Goal: Entertainment & Leisure: Consume media (video, audio)

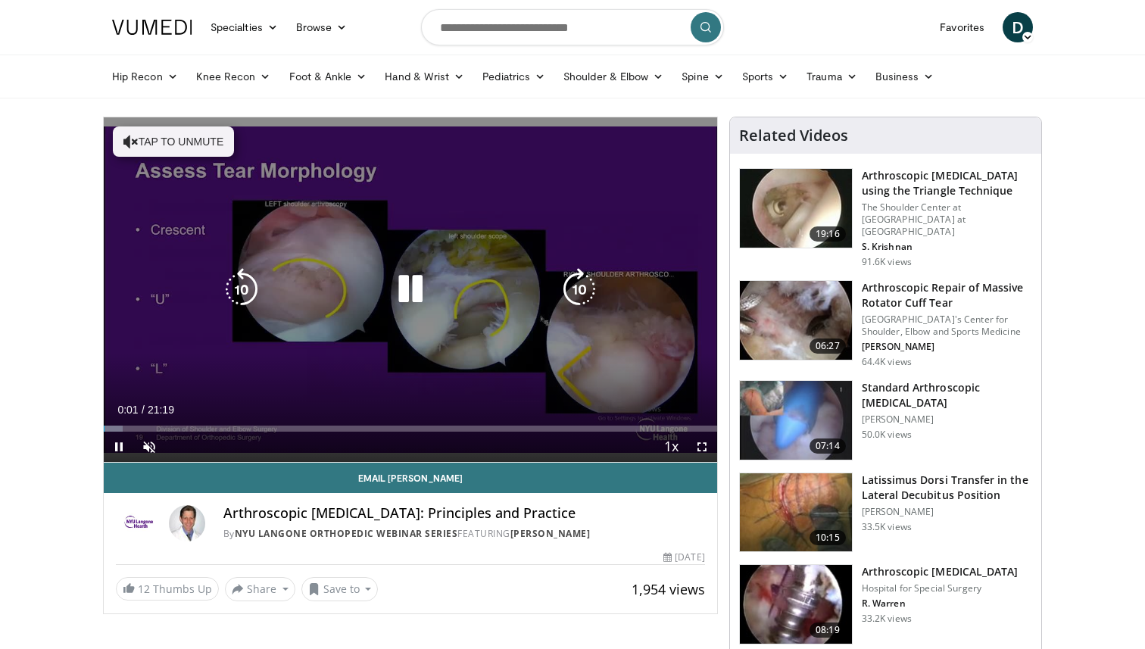
click at [411, 301] on icon "Video Player" at bounding box center [410, 289] width 42 height 42
click at [541, 270] on div "10 seconds Tap to unmute" at bounding box center [410, 289] width 613 height 344
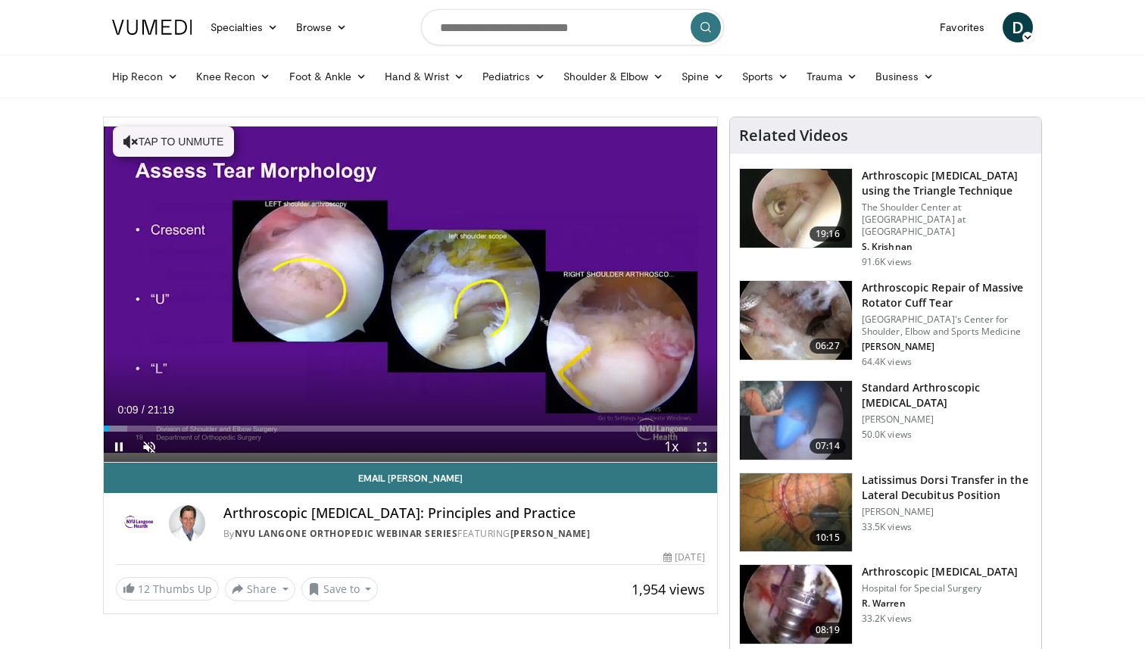
click at [706, 446] on span "Video Player" at bounding box center [702, 447] width 30 height 30
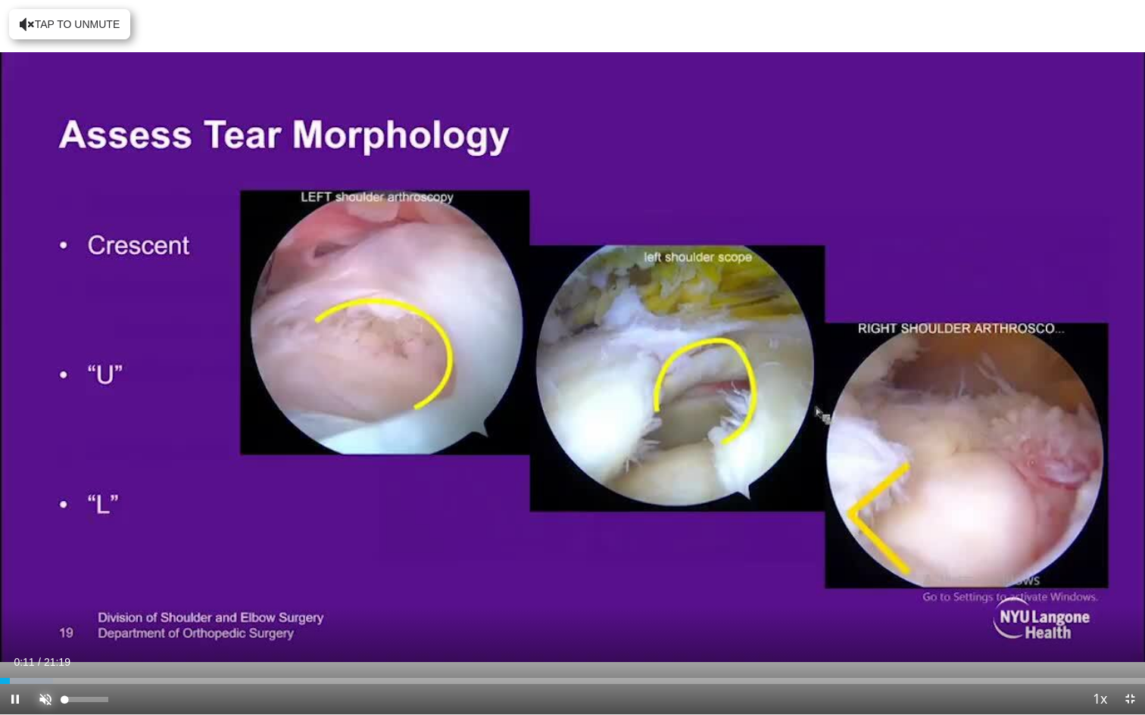
click at [51, 648] on span "Video Player" at bounding box center [45, 699] width 30 height 30
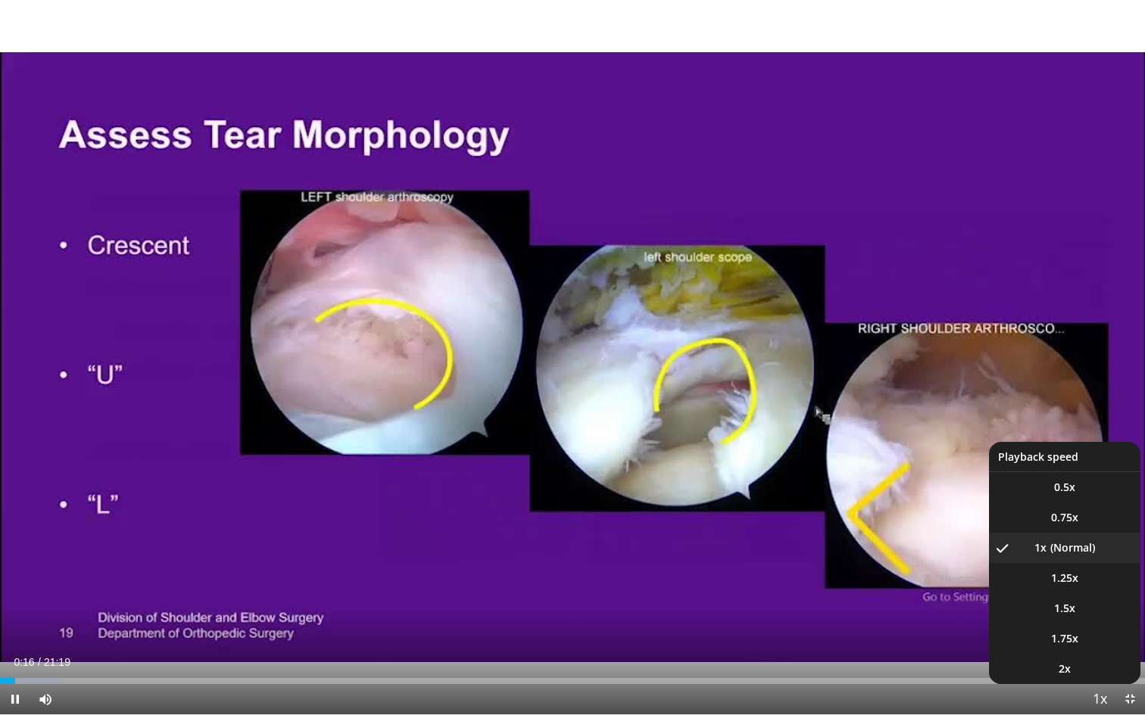
click at [1105, 648] on div "10 seconds Tap to unmute" at bounding box center [572, 357] width 1145 height 715
click at [1047, 612] on li "1.5x" at bounding box center [1064, 609] width 151 height 30
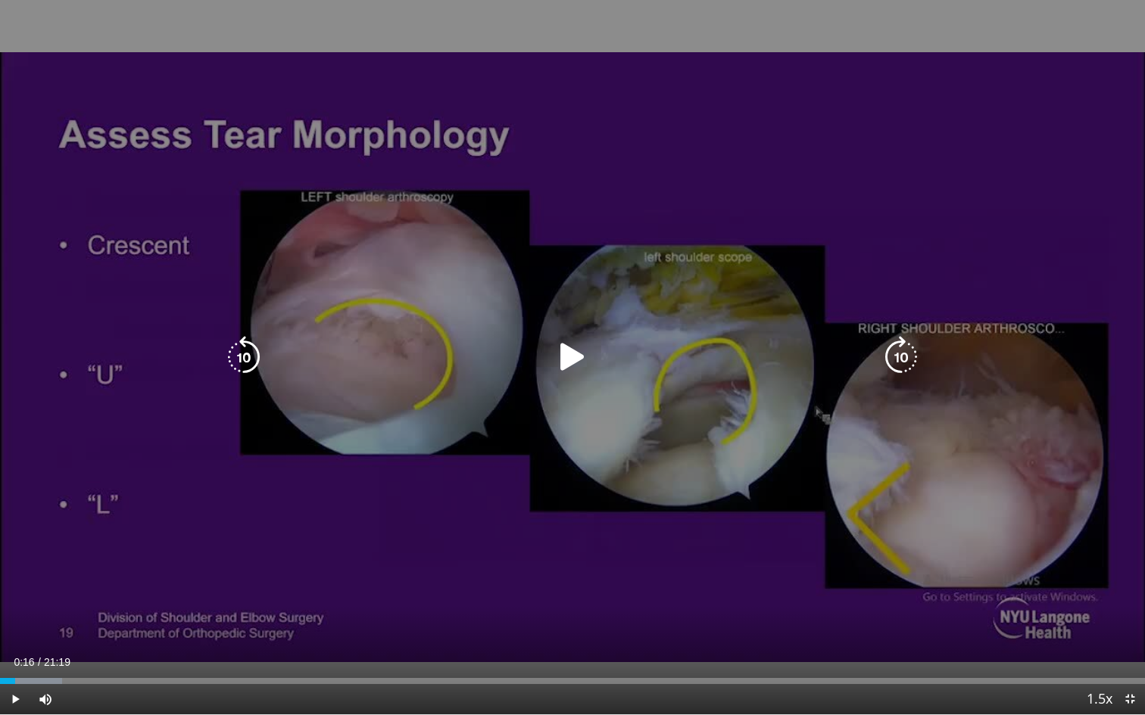
click at [791, 438] on div "10 seconds Tap to unmute" at bounding box center [572, 357] width 1145 height 715
click at [889, 365] on icon "Video Player" at bounding box center [901, 357] width 42 height 42
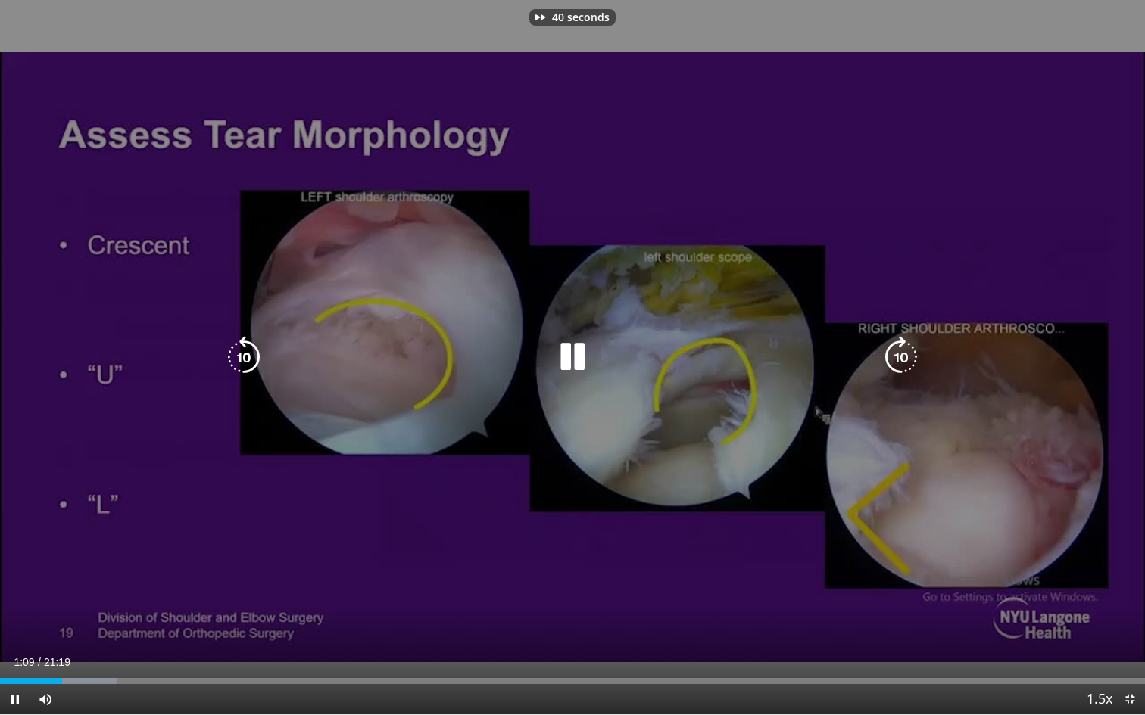
click at [889, 365] on icon "Video Player" at bounding box center [901, 357] width 42 height 42
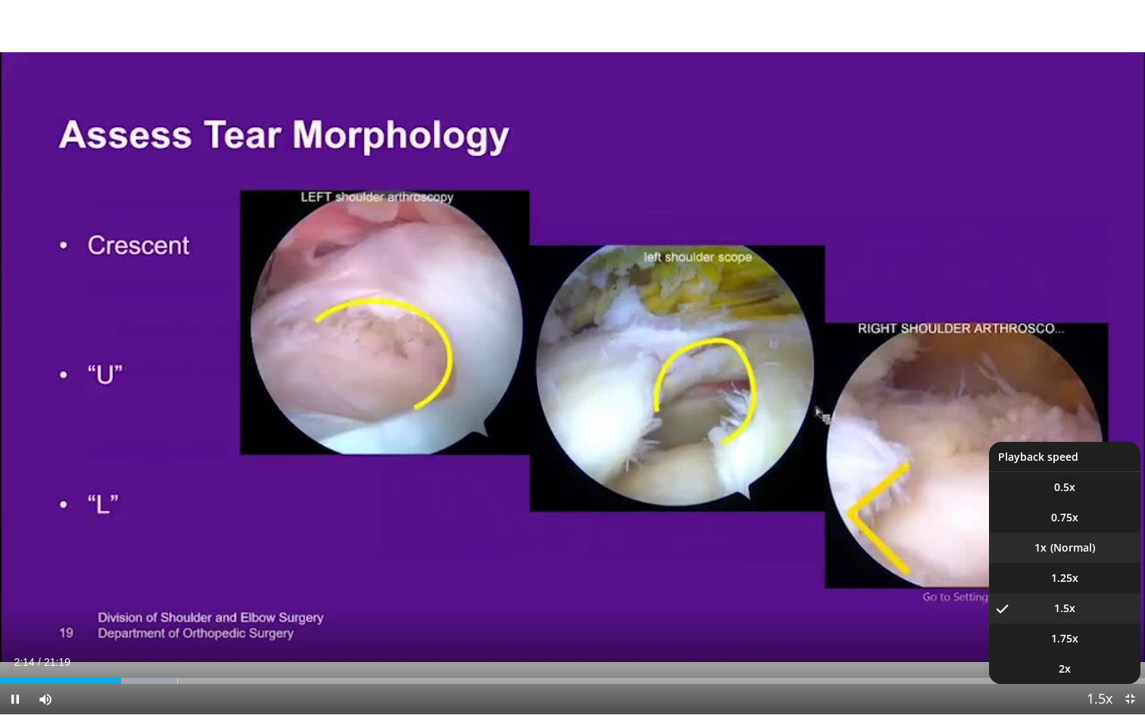
click at [1096, 552] on li "1x" at bounding box center [1064, 548] width 151 height 30
click at [1102, 648] on span "Video Player" at bounding box center [1099, 700] width 21 height 30
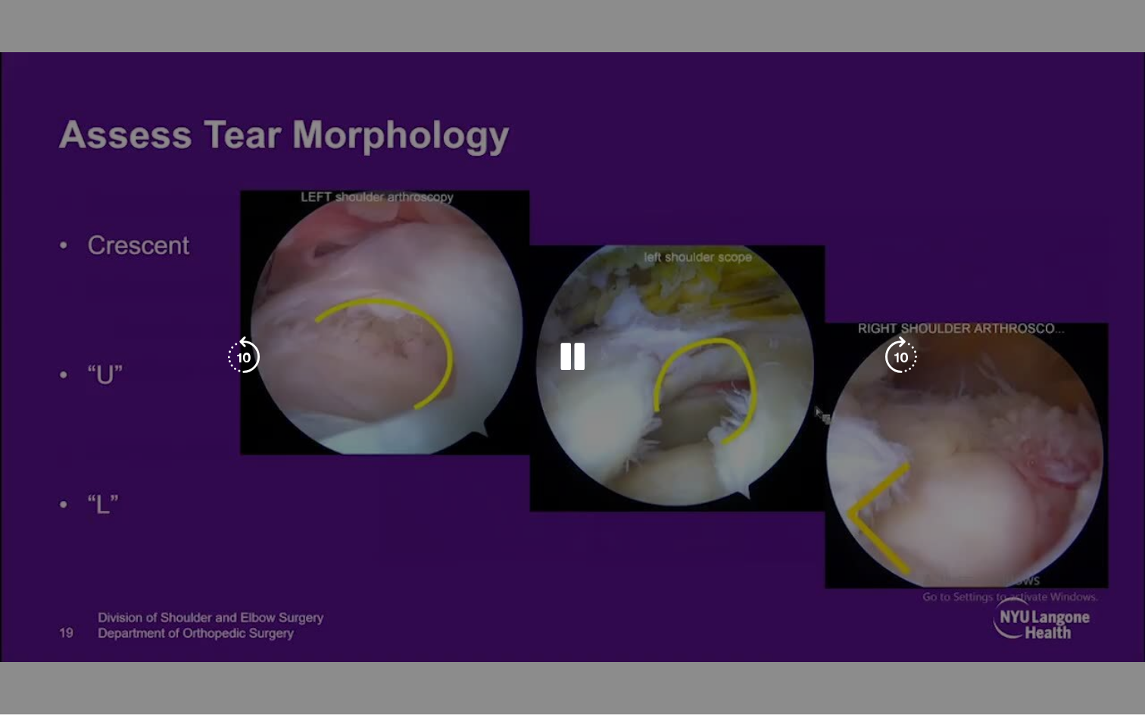
click at [1144, 497] on div "60 seconds Tap to unmute" at bounding box center [572, 357] width 1145 height 715
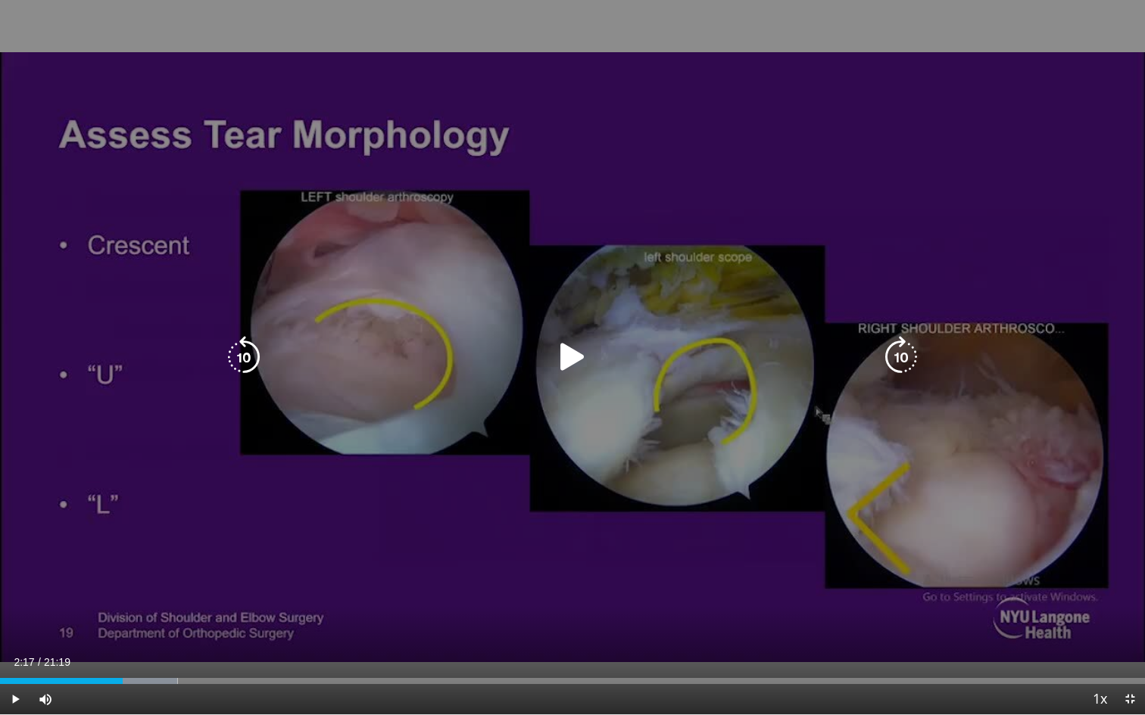
click at [1133, 397] on div "60 seconds Tap to unmute" at bounding box center [572, 357] width 1145 height 715
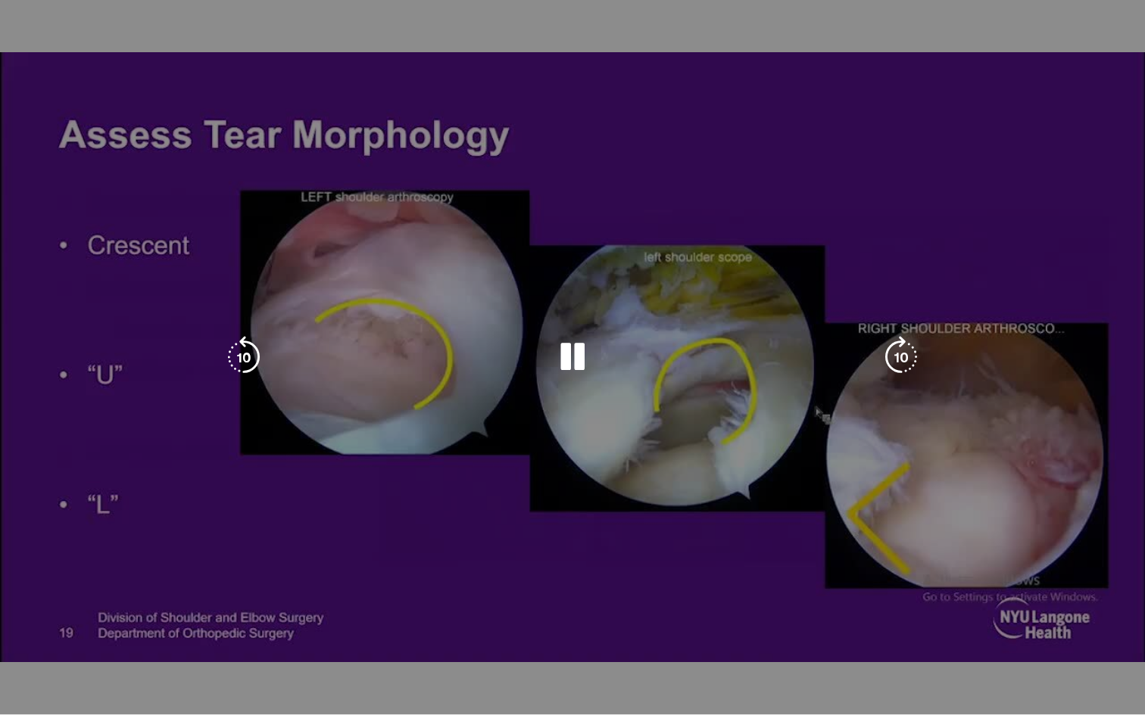
click at [1137, 608] on div "60 seconds Tap to unmute" at bounding box center [572, 357] width 1145 height 715
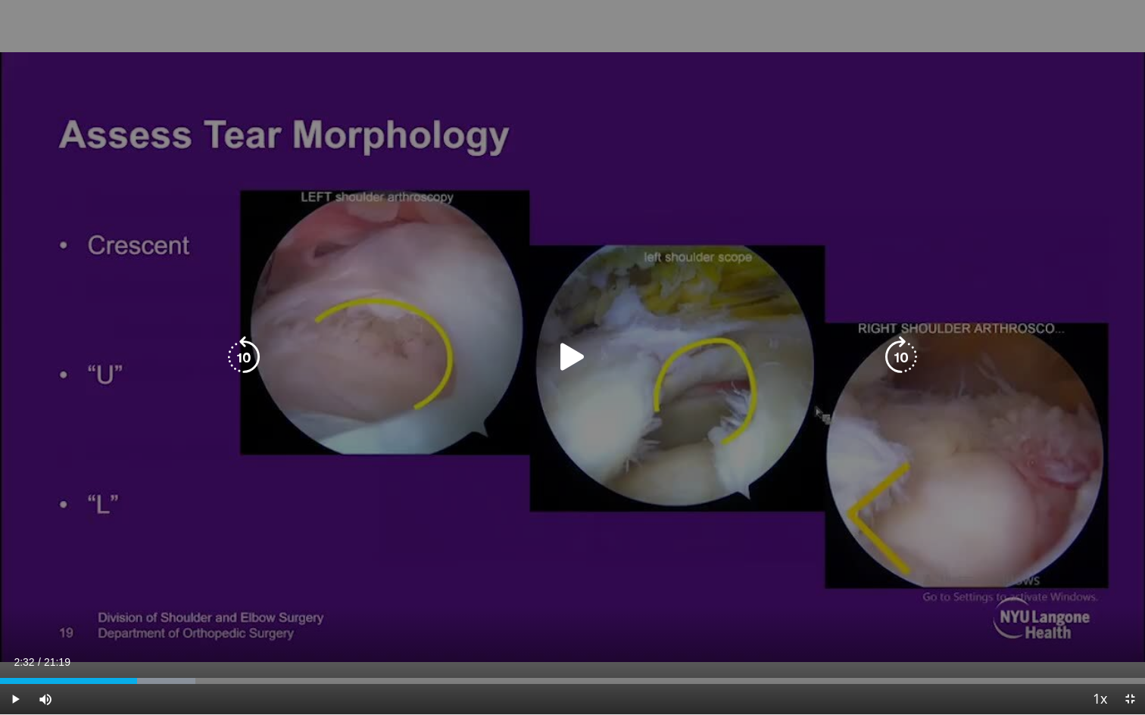
click at [442, 144] on div "60 seconds Tap to unmute" at bounding box center [572, 357] width 1145 height 715
click at [517, 594] on div "60 seconds Tap to unmute" at bounding box center [572, 357] width 1145 height 715
